Goal: Task Accomplishment & Management: Use online tool/utility

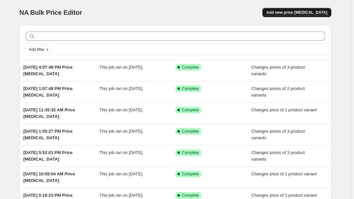
click at [295, 13] on span "Add new price [MEDICAL_DATA]" at bounding box center [296, 12] width 61 height 5
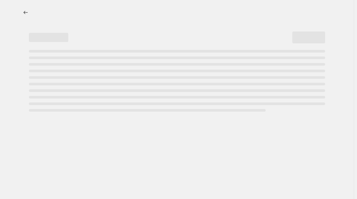
select select "percentage"
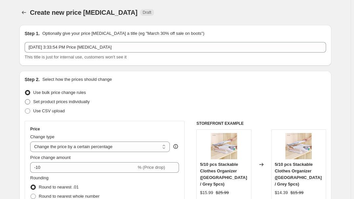
click at [63, 100] on span "Set product prices individually" at bounding box center [61, 101] width 56 height 5
click at [25, 99] on input "Set product prices individually" at bounding box center [25, 99] width 0 height 0
radio input "true"
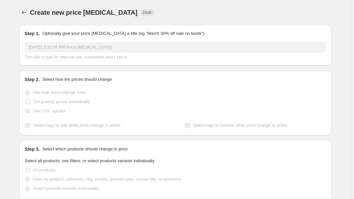
scroll to position [59, 0]
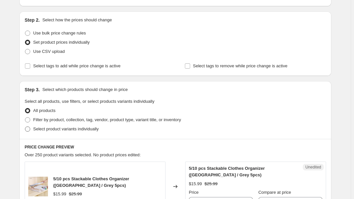
click at [59, 129] on span "Select product variants individually" at bounding box center [65, 128] width 65 height 5
click at [25, 127] on input "Select product variants individually" at bounding box center [25, 126] width 0 height 0
radio input "true"
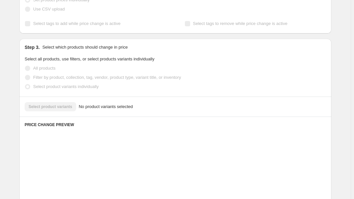
scroll to position [119, 0]
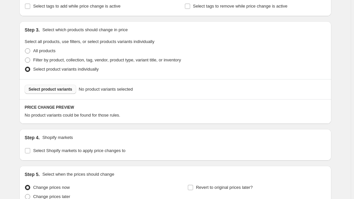
click at [44, 90] on span "Select product variants" at bounding box center [51, 89] width 44 height 5
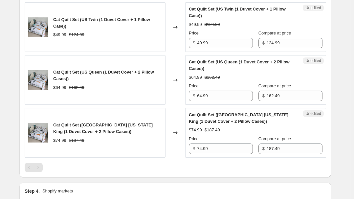
scroll to position [354, 0]
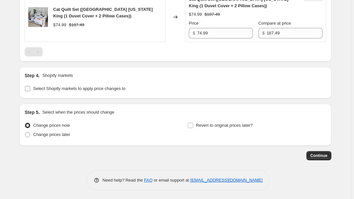
click at [74, 86] on span "Select Shopify markets to apply price changes to" at bounding box center [79, 88] width 92 height 5
click at [30, 86] on input "Select Shopify markets to apply price changes to" at bounding box center [27, 88] width 5 height 5
checkbox input "true"
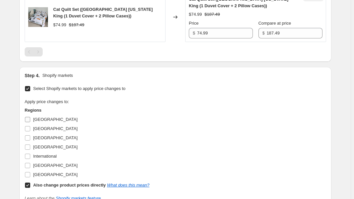
click at [30, 118] on input "[GEOGRAPHIC_DATA]" at bounding box center [27, 119] width 5 height 5
checkbox input "true"
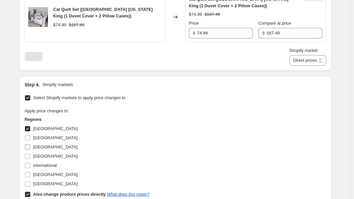
click at [35, 146] on span "[GEOGRAPHIC_DATA]" at bounding box center [55, 146] width 44 height 5
click at [30, 146] on input "[GEOGRAPHIC_DATA]" at bounding box center [27, 146] width 5 height 5
checkbox input "true"
click at [34, 157] on label "[GEOGRAPHIC_DATA]" at bounding box center [51, 156] width 53 height 9
click at [30, 157] on input "[GEOGRAPHIC_DATA]" at bounding box center [27, 156] width 5 height 5
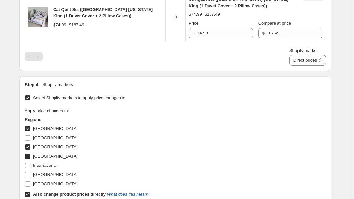
checkbox input "true"
click at [44, 174] on span "[GEOGRAPHIC_DATA]" at bounding box center [55, 174] width 44 height 5
click at [30, 174] on input "[GEOGRAPHIC_DATA]" at bounding box center [27, 174] width 5 height 5
checkbox input "true"
click at [162, 150] on div "Apply price changes to: Regions [GEOGRAPHIC_DATA] [GEOGRAPHIC_DATA] [GEOGRAPHIC…" at bounding box center [175, 153] width 301 height 91
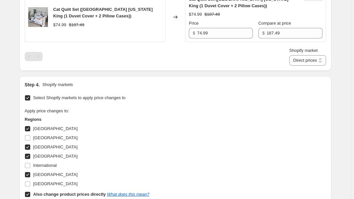
click at [63, 193] on b "Also change product prices directly" at bounding box center [69, 194] width 72 height 5
click at [30, 193] on input "Also change product prices directly What does this mean?" at bounding box center [27, 194] width 5 height 5
checkbox input "false"
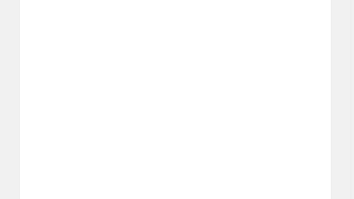
click at [202, 156] on div "Unedited Placeholder $53.15 $59.05 Price $ 53.15 Compare at price $ 59.05" at bounding box center [255, 139] width 141 height 43
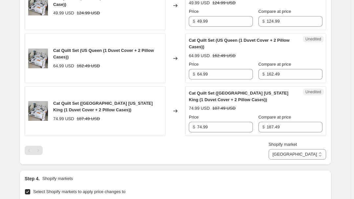
scroll to position [235, 0]
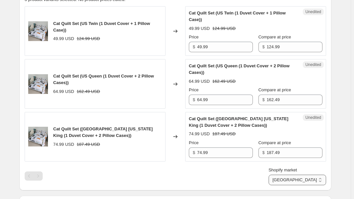
click at [305, 175] on select "[GEOGRAPHIC_DATA] [GEOGRAPHIC_DATA] [GEOGRAPHIC_DATA] [GEOGRAPHIC_DATA]" at bounding box center [296, 180] width 57 height 10
click at [298, 185] on select "[GEOGRAPHIC_DATA] [GEOGRAPHIC_DATA] [GEOGRAPHIC_DATA] [GEOGRAPHIC_DATA]" at bounding box center [296, 180] width 57 height 10
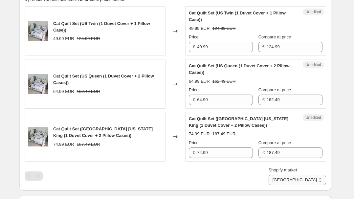
click at [309, 175] on select "[GEOGRAPHIC_DATA] [GEOGRAPHIC_DATA] [GEOGRAPHIC_DATA] [GEOGRAPHIC_DATA]" at bounding box center [296, 180] width 57 height 10
select select "13152321777"
click at [297, 185] on select "[GEOGRAPHIC_DATA] [GEOGRAPHIC_DATA] [GEOGRAPHIC_DATA] [GEOGRAPHIC_DATA]" at bounding box center [296, 180] width 57 height 10
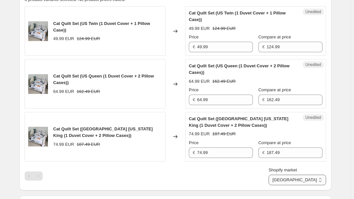
click at [310, 183] on select "[GEOGRAPHIC_DATA] [GEOGRAPHIC_DATA] [GEOGRAPHIC_DATA] [GEOGRAPHIC_DATA]" at bounding box center [296, 180] width 57 height 10
